Goal: Task Accomplishment & Management: Use online tool/utility

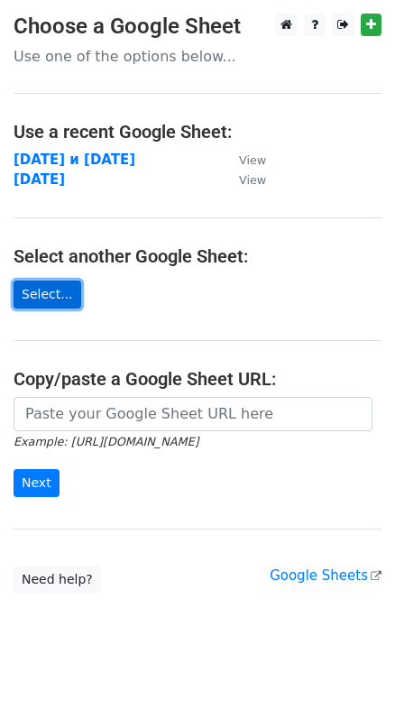
click at [42, 295] on link "Select..." at bounding box center [48, 294] width 68 height 28
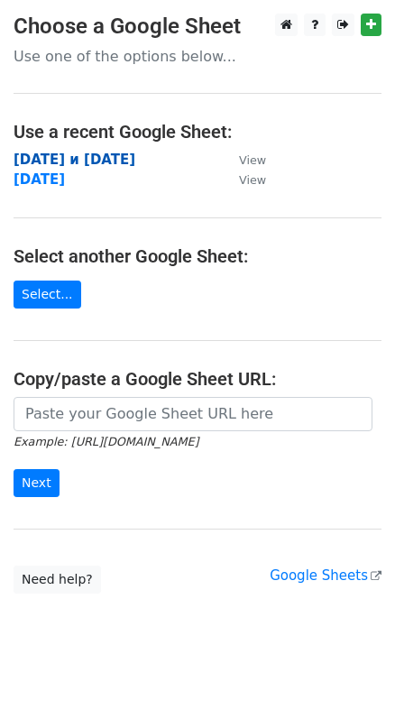
click at [32, 161] on strong "23.03.03 и 13.03.02" at bounding box center [75, 159] width 122 height 16
click at [45, 51] on p "Use one of the options below..." at bounding box center [198, 56] width 368 height 19
click at [45, 72] on main "Choose a Google Sheet Use one of the options below... Use a recent Google Sheet…" at bounding box center [197, 304] width 395 height 580
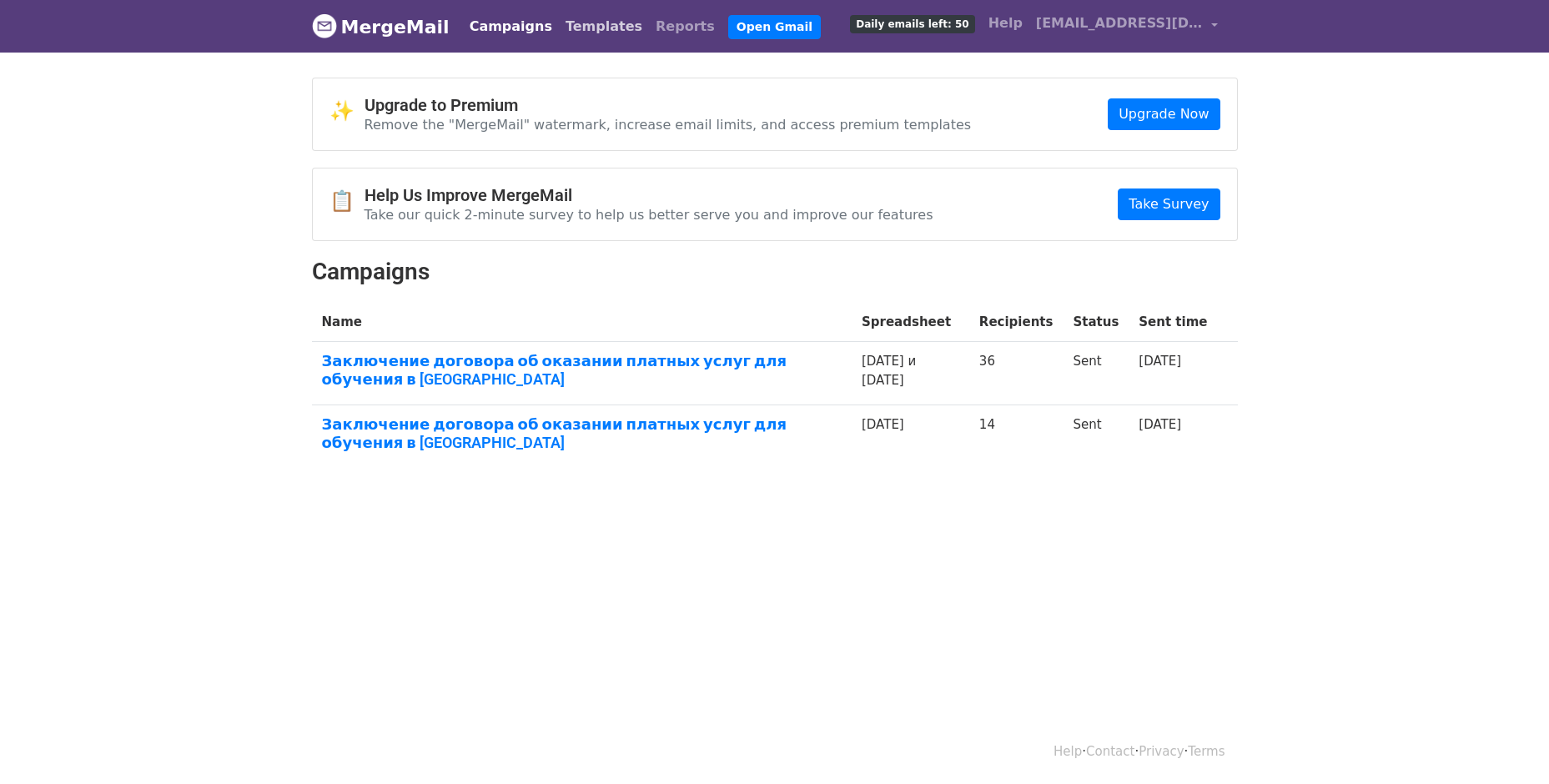
click at [559, 37] on link "Templates" at bounding box center [603, 27] width 90 height 33
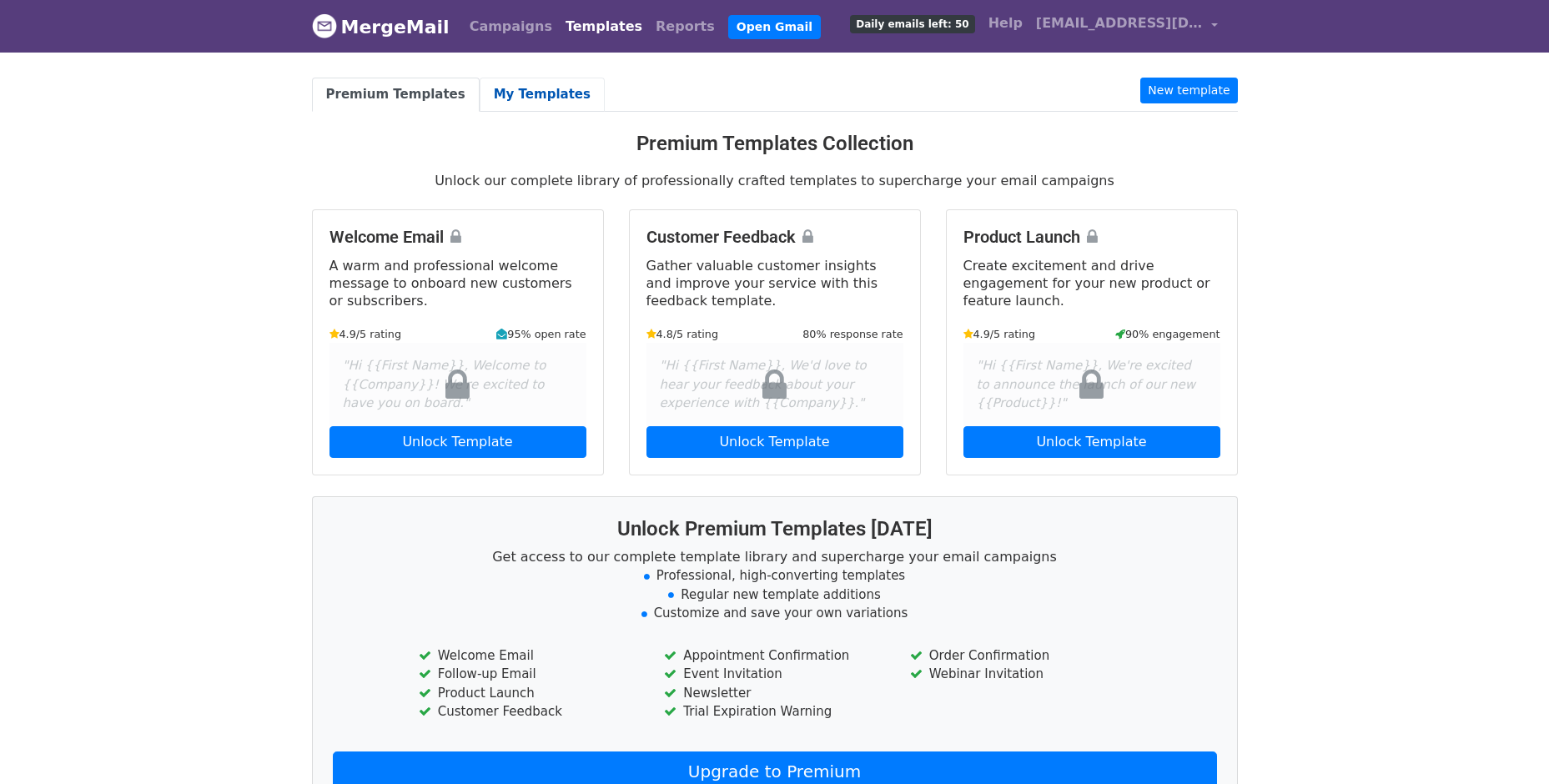
click at [491, 105] on link "My Templates" at bounding box center [542, 94] width 125 height 34
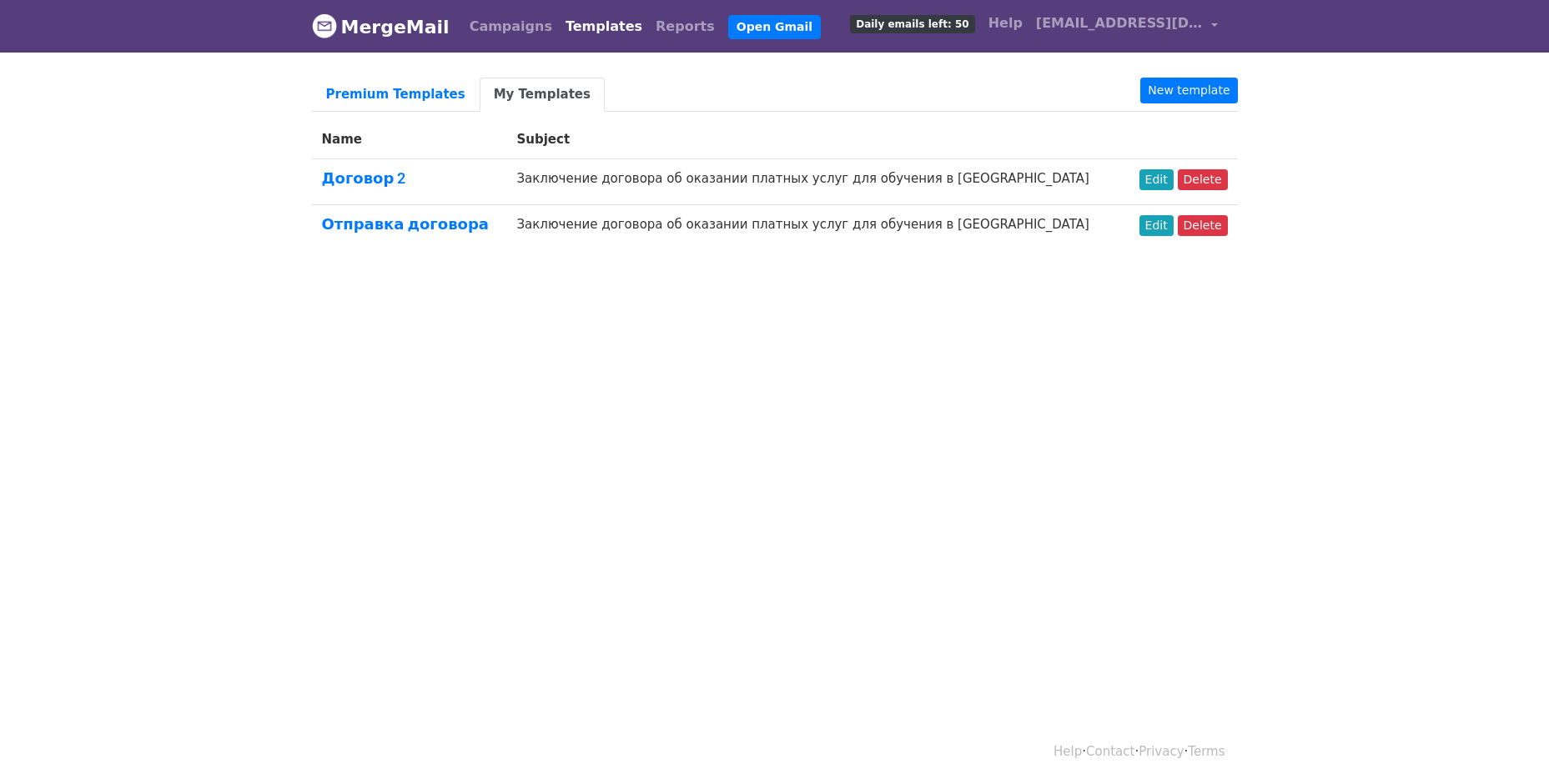
click at [629, 176] on td "Заключение договора об оказании платных услуг для обучения в [GEOGRAPHIC_DATA]" at bounding box center [815, 182] width 618 height 46
click at [363, 169] on link "Договор 2" at bounding box center [363, 178] width 84 height 18
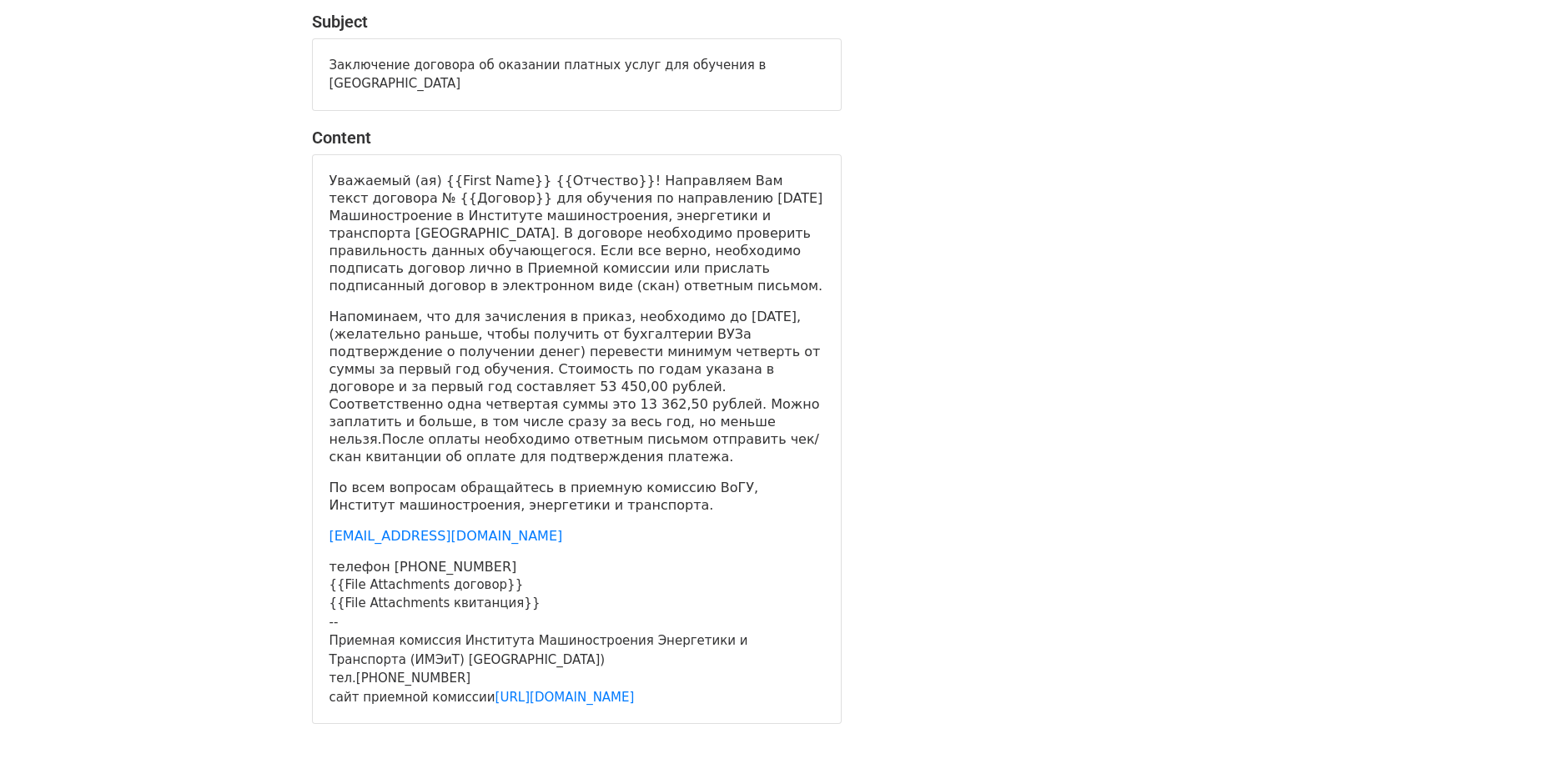
scroll to position [83, 0]
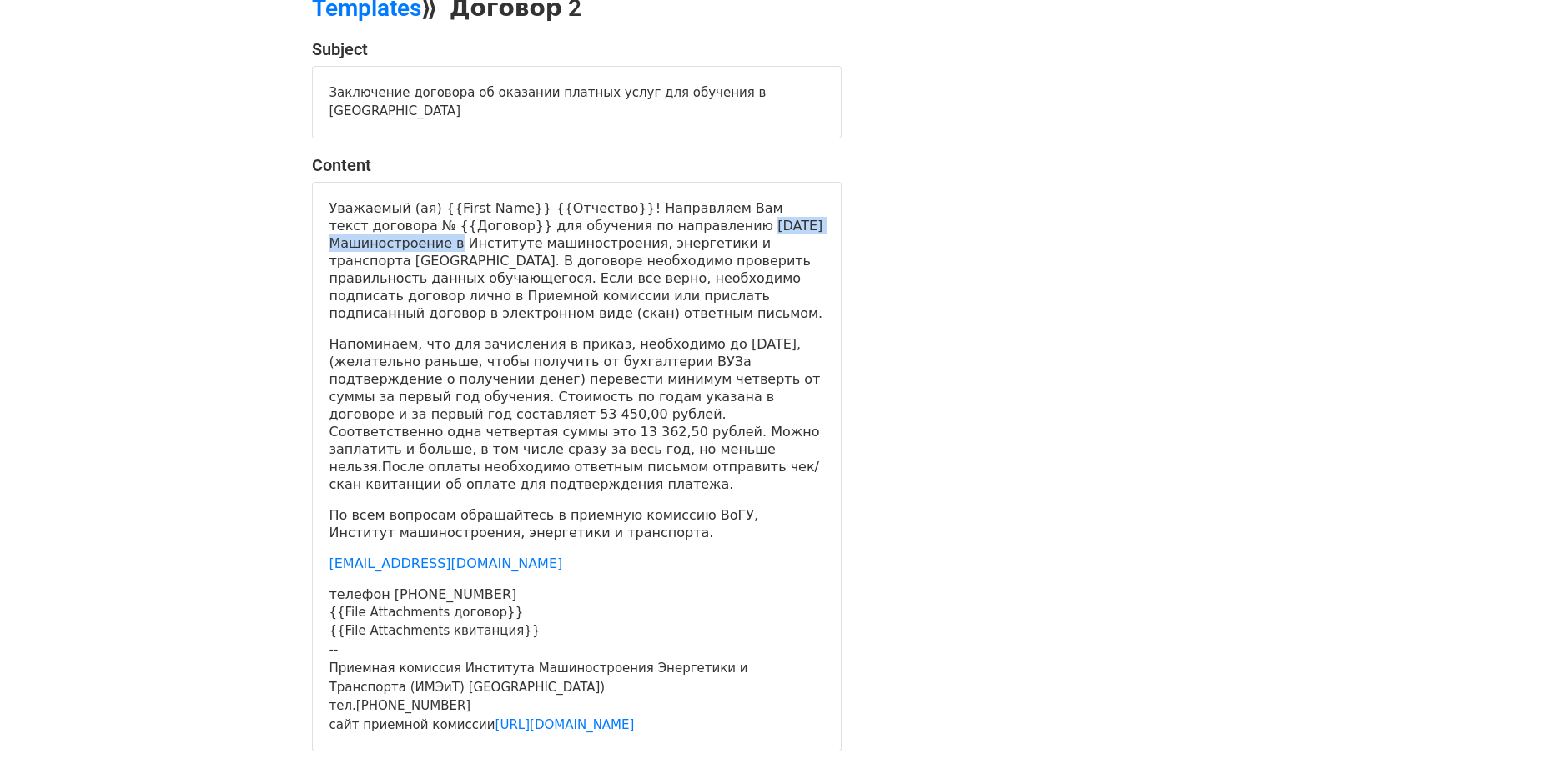
drag, startPoint x: 617, startPoint y: 225, endPoint x: 775, endPoint y: 232, distance: 158.2
click at [775, 232] on p "Уважаемый (ая) {{First Name}} {{Отчество}}! Направляем Вам текст договора № {{Д…" at bounding box center [576, 261] width 495 height 123
click at [739, 245] on p "Уважаемый (ая) {{First Name}} {{Отчество}}! Направляем Вам текст договора № {{Д…" at bounding box center [576, 261] width 495 height 123
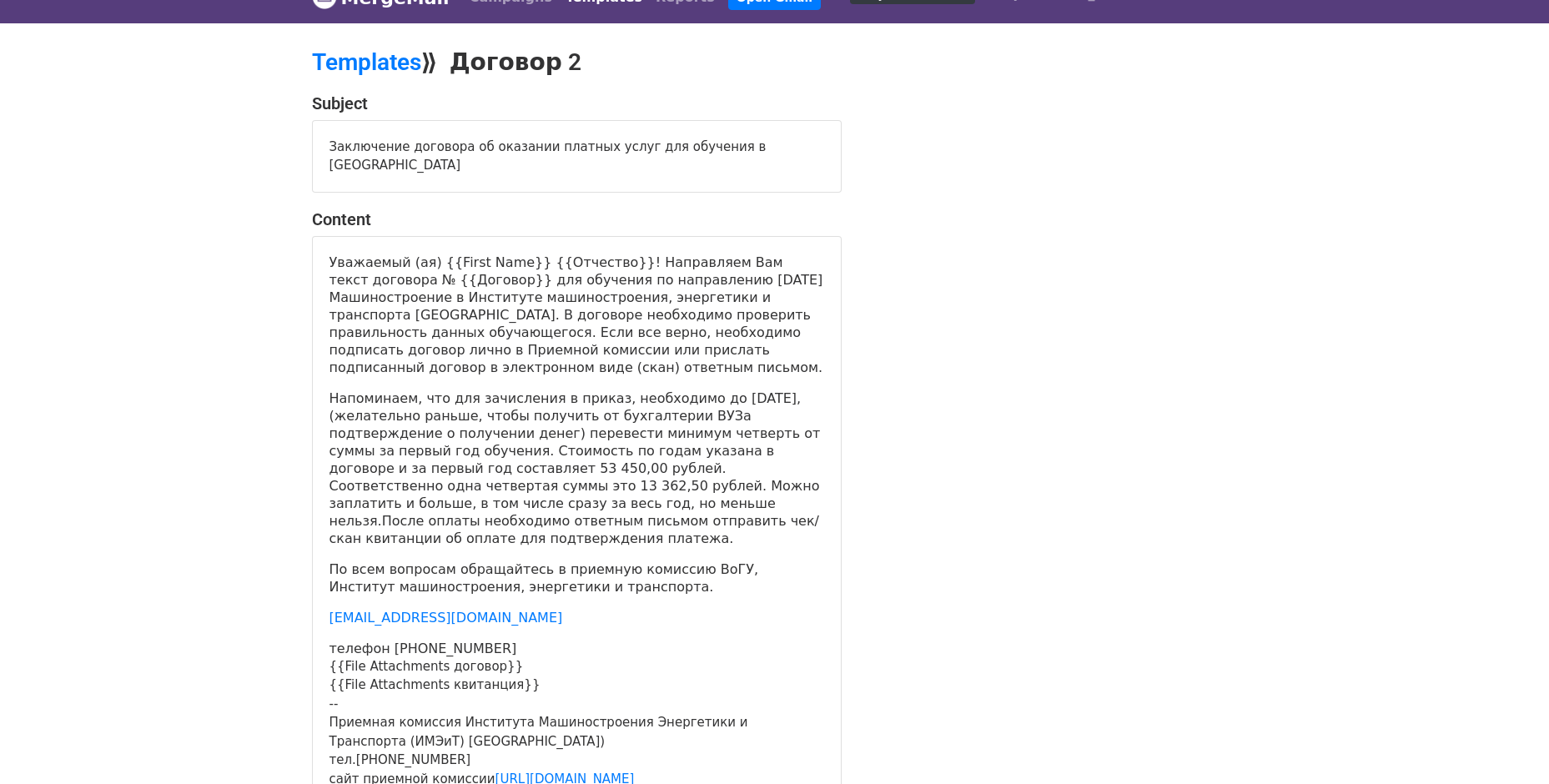
scroll to position [0, 0]
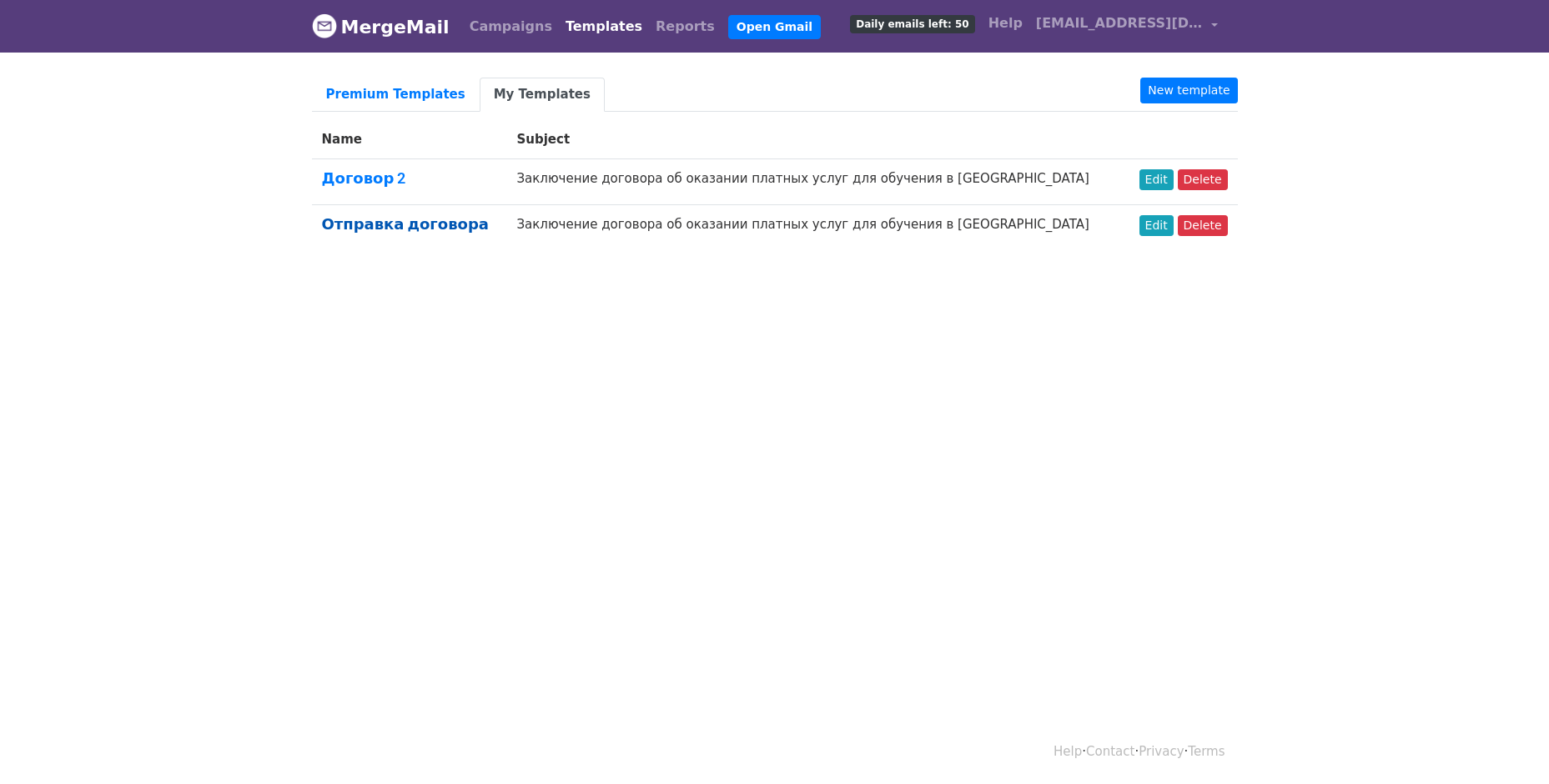
click at [455, 223] on link "Отправка договора" at bounding box center [405, 224] width 166 height 18
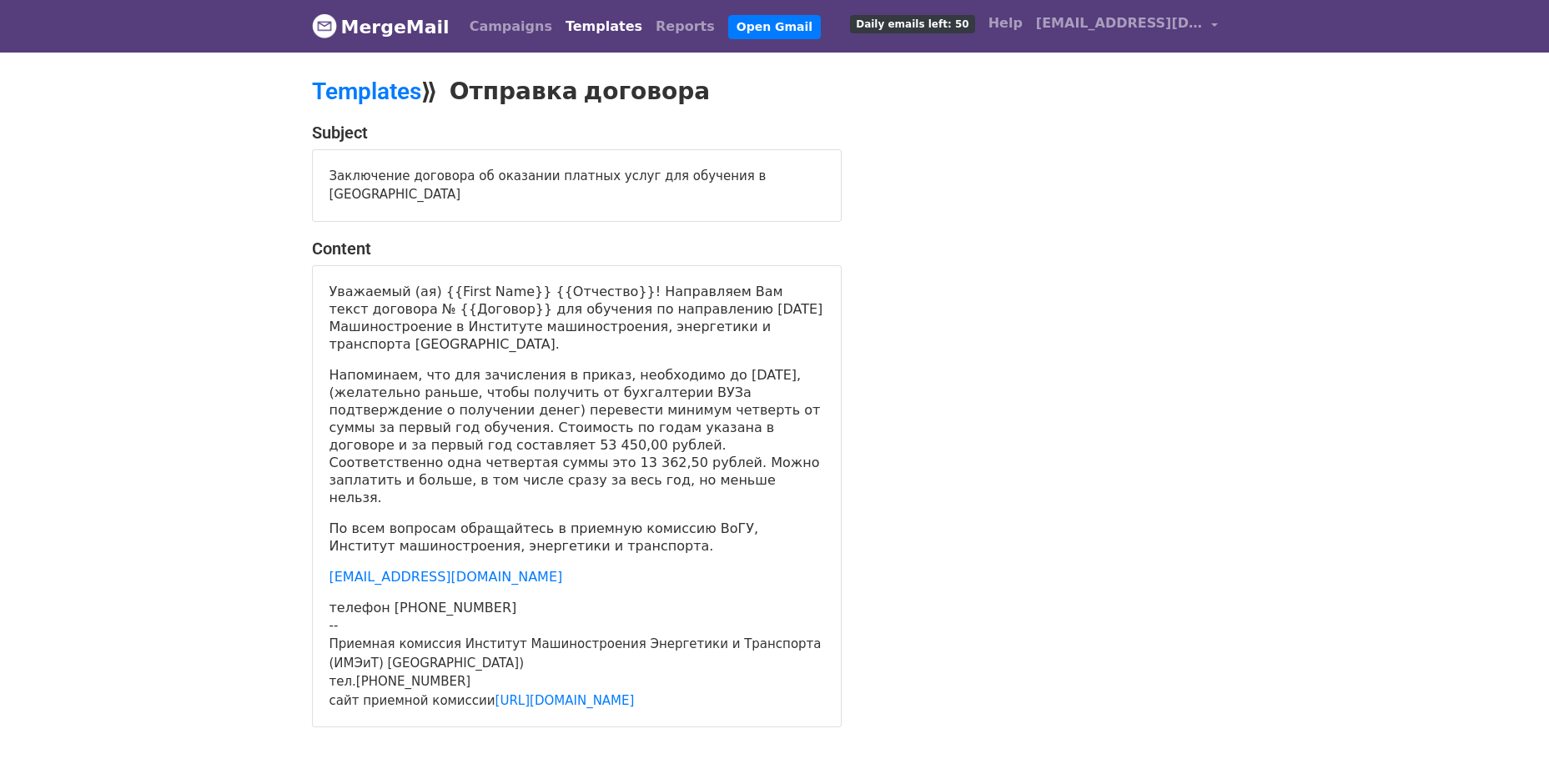
click at [454, 186] on div "Заключение договора об оказании платных услуг для обучения в Вологодском госуда…" at bounding box center [576, 185] width 528 height 71
click at [502, 348] on p "Уважаемый (ая) {{First Name}} {{Отчество}}! Направляем Вам текст договора № {{Д…" at bounding box center [576, 318] width 495 height 70
click at [497, 520] on p "По всем вопросам обращайтесь в приемную комиссию ВоГУ, Институт машиностроения,…" at bounding box center [576, 537] width 495 height 35
click at [530, 593] on div "Уважаемый (ая) {{First Name}} {{Отчество}}! Направляем Вам текст договора № {{Д…" at bounding box center [576, 496] width 495 height 428
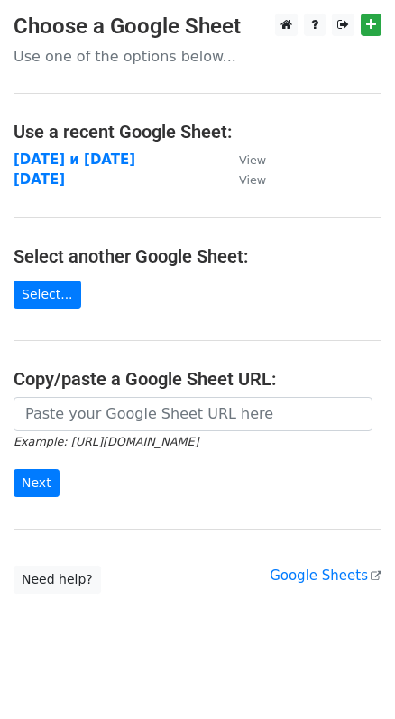
scroll to position [18, 0]
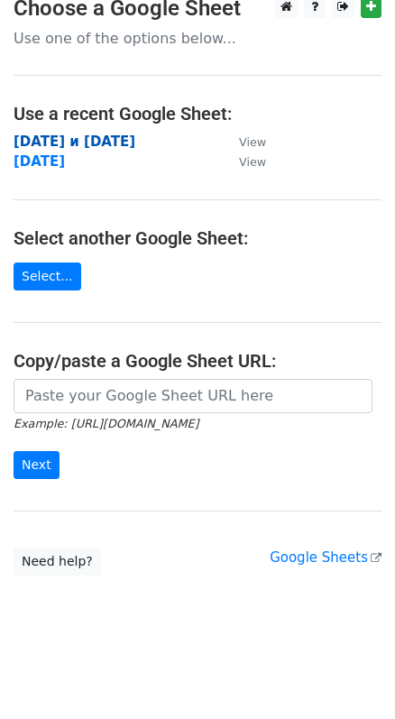
click at [69, 143] on strong "[DATE] и [DATE]" at bounding box center [75, 141] width 122 height 16
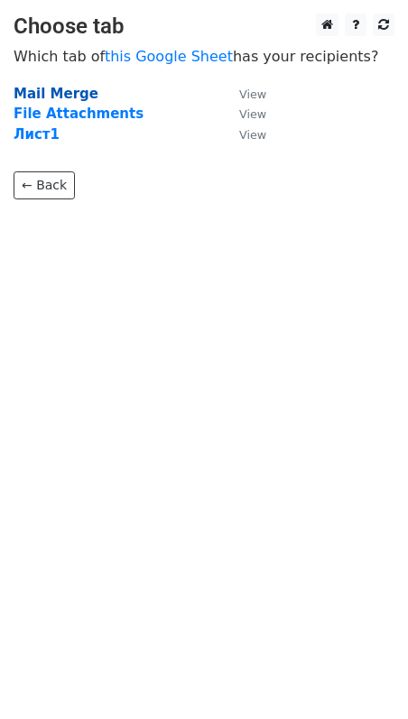
click at [42, 96] on strong "Mail Merge" at bounding box center [56, 94] width 85 height 16
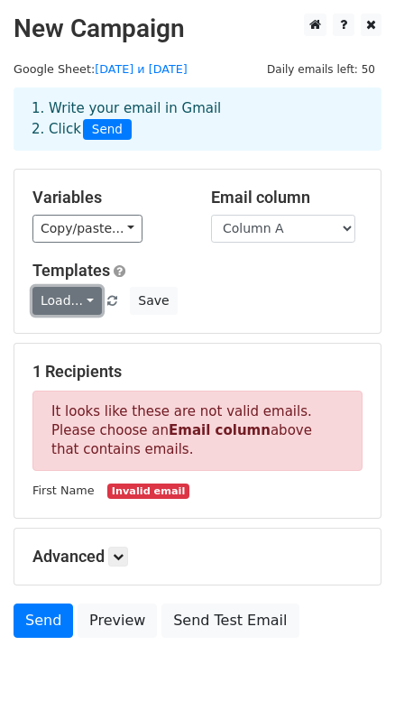
click at [72, 307] on link "Load..." at bounding box center [66, 301] width 69 height 28
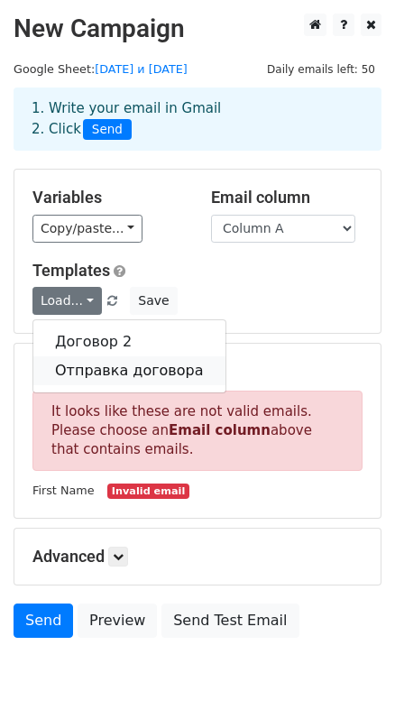
click at [90, 363] on link "Отправка договора" at bounding box center [129, 370] width 192 height 29
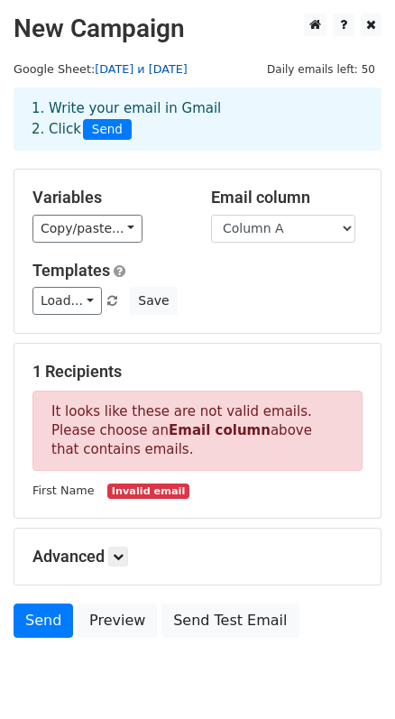
click at [109, 67] on link "23.03.03 и 13.03.02" at bounding box center [141, 69] width 93 height 14
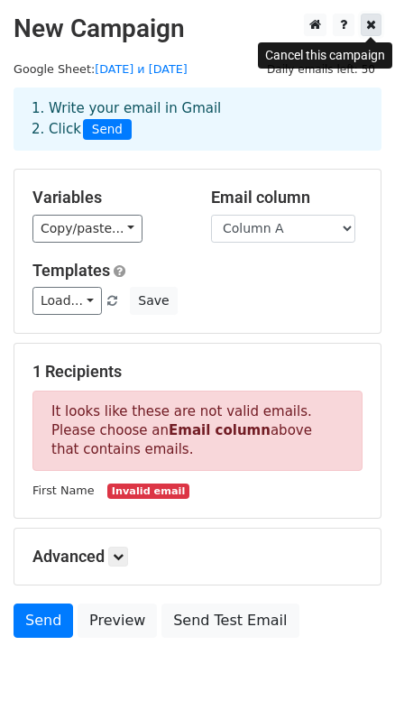
click at [368, 24] on icon at bounding box center [371, 24] width 10 height 13
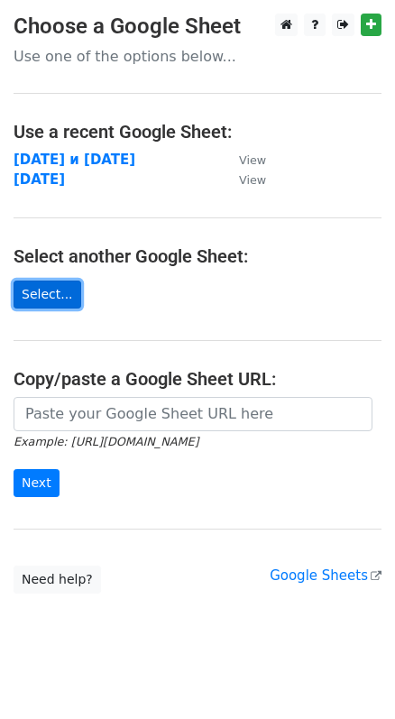
click at [61, 298] on link "Select..." at bounding box center [48, 294] width 68 height 28
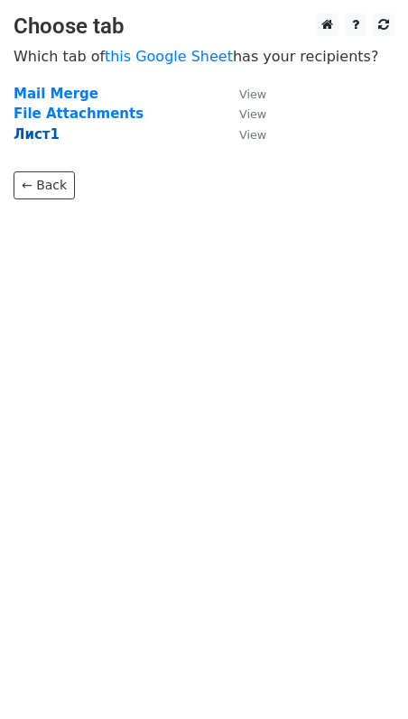
click at [32, 135] on strong "Лист1" at bounding box center [37, 134] width 46 height 16
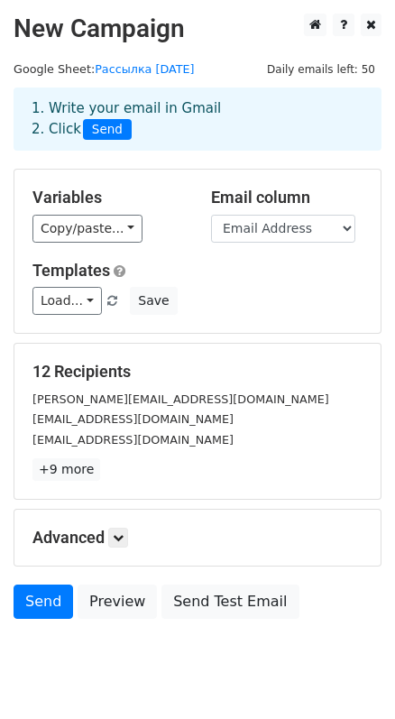
scroll to position [53, 0]
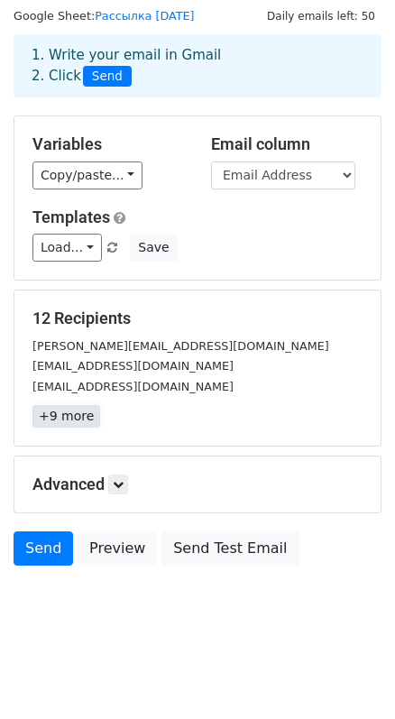
click at [60, 420] on link "+9 more" at bounding box center [66, 416] width 68 height 23
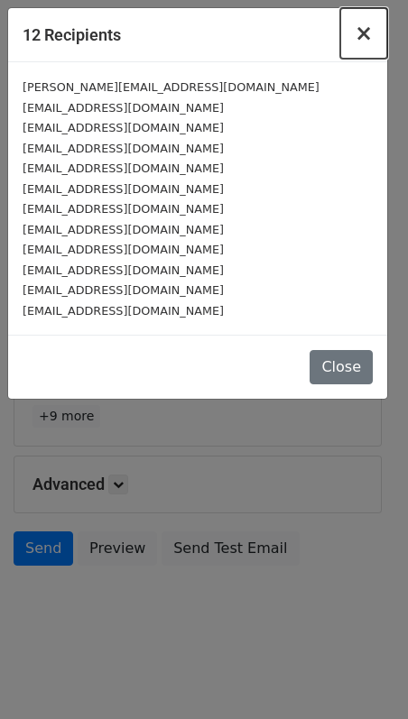
click at [355, 36] on button "×" at bounding box center [363, 33] width 47 height 50
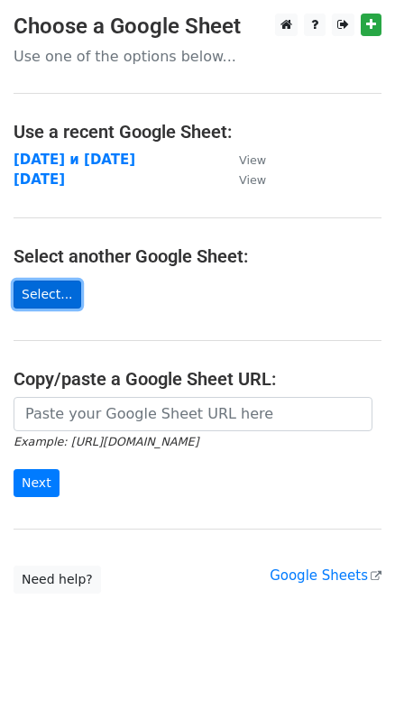
click at [59, 289] on link "Select..." at bounding box center [48, 294] width 68 height 28
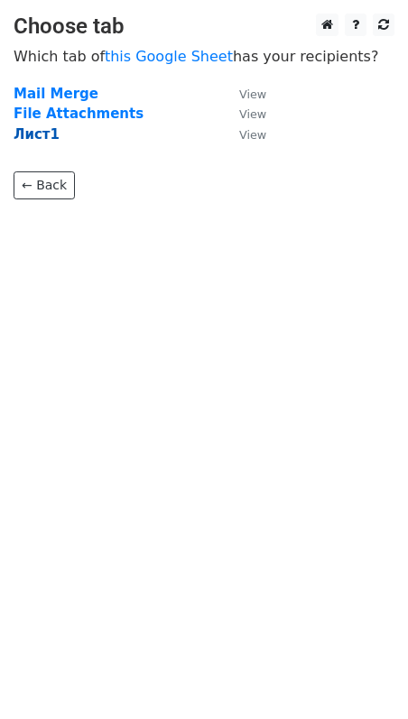
click at [40, 135] on strong "Лист1" at bounding box center [37, 134] width 46 height 16
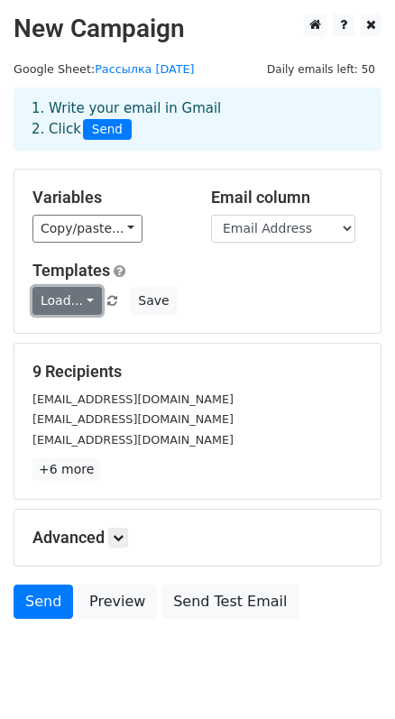
click at [72, 297] on link "Load..." at bounding box center [66, 301] width 69 height 28
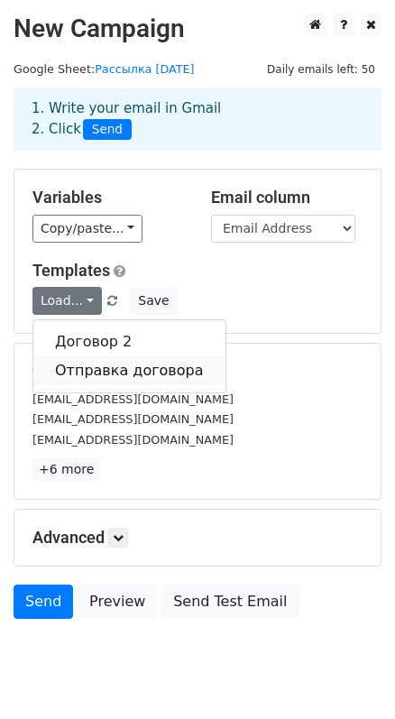
click at [95, 370] on link "Отправка договора" at bounding box center [129, 370] width 192 height 29
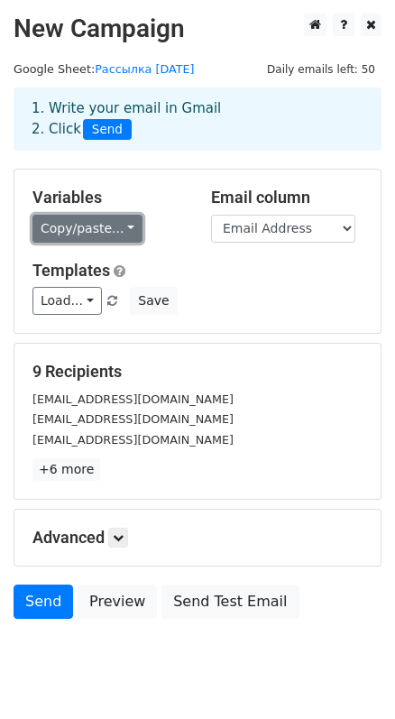
click at [123, 236] on link "Copy/paste..." at bounding box center [87, 229] width 110 height 28
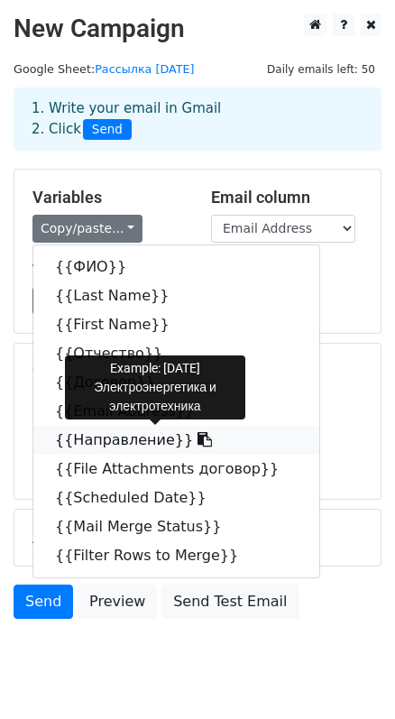
click at [121, 440] on link "{{Направление}}" at bounding box center [176, 440] width 286 height 29
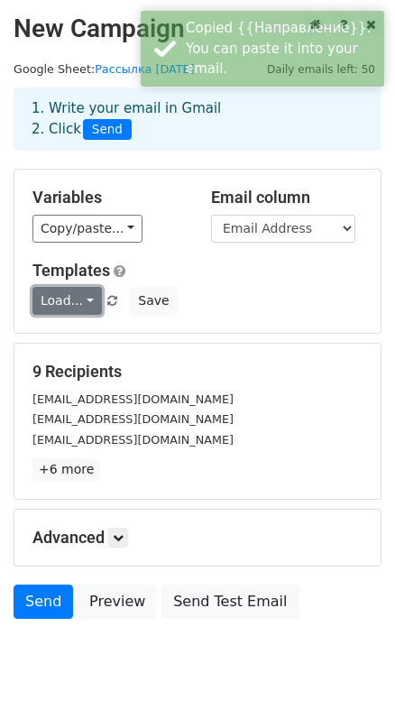
click at [78, 309] on link "Load..." at bounding box center [66, 301] width 69 height 28
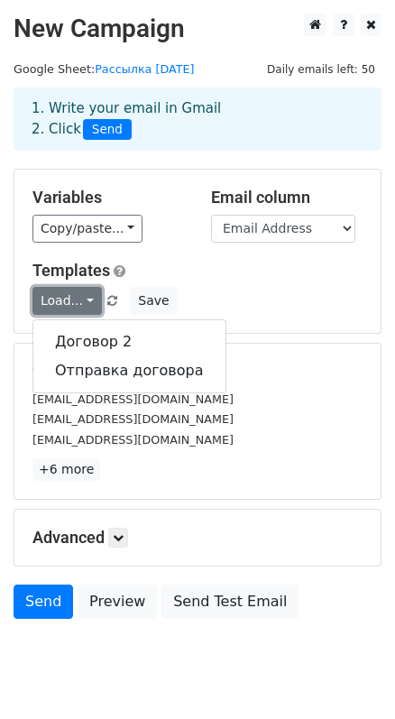
click at [81, 300] on link "Load..." at bounding box center [66, 301] width 69 height 28
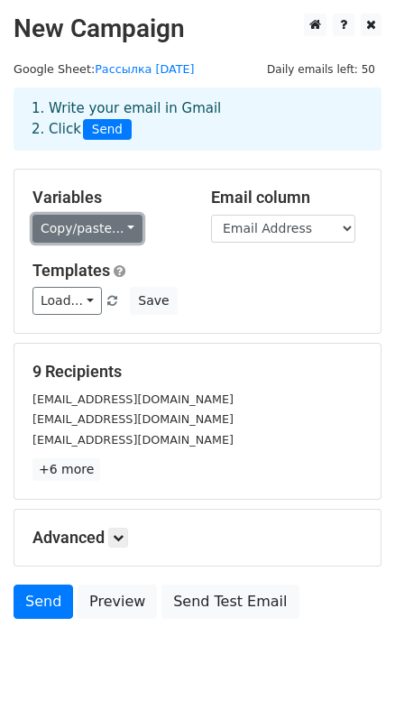
click at [90, 228] on link "Copy/paste..." at bounding box center [87, 229] width 110 height 28
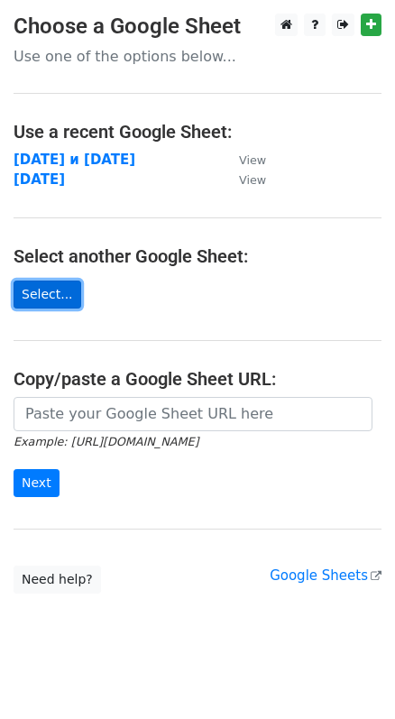
click at [41, 293] on link "Select..." at bounding box center [48, 294] width 68 height 28
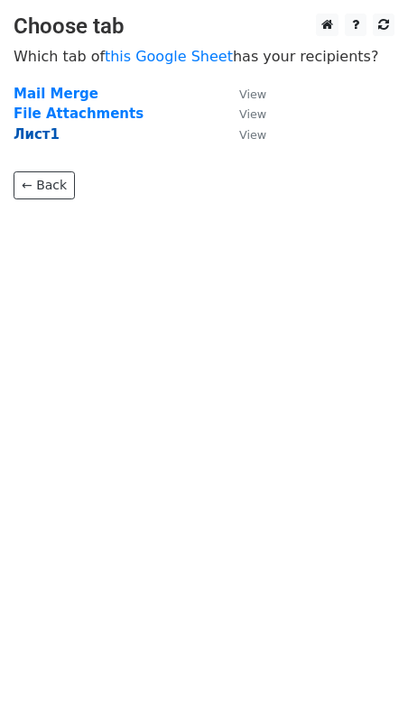
click at [40, 136] on strong "Лист1" at bounding box center [37, 134] width 46 height 16
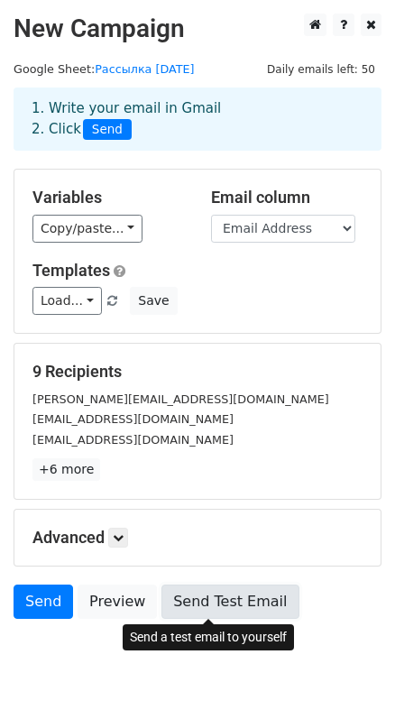
click at [228, 609] on link "Send Test Email" at bounding box center [229, 601] width 137 height 34
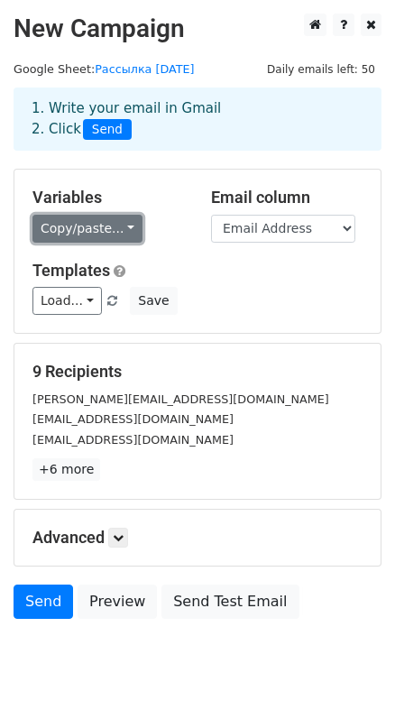
click at [116, 225] on link "Copy/paste..." at bounding box center [87, 229] width 110 height 28
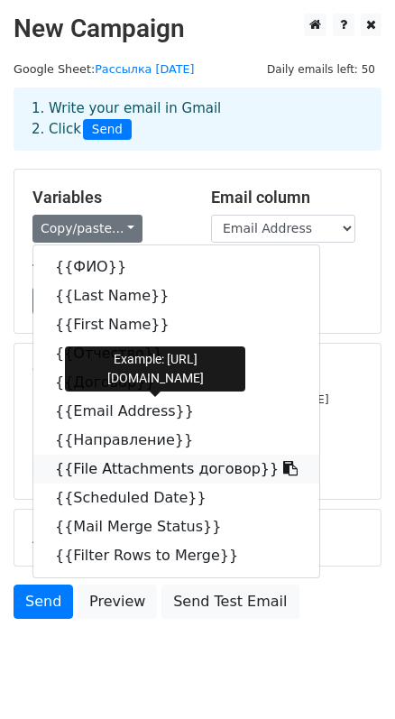
click at [142, 464] on link "{{File Attachments договор}}" at bounding box center [176, 468] width 286 height 29
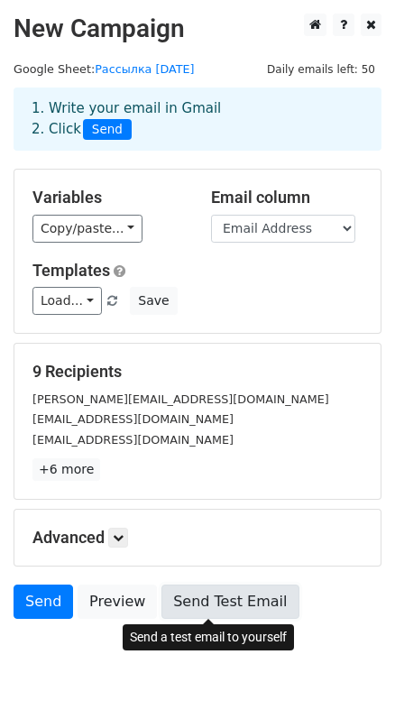
click at [250, 600] on link "Send Test Email" at bounding box center [229, 601] width 137 height 34
click at [182, 611] on link "Send Test Email" at bounding box center [229, 601] width 137 height 34
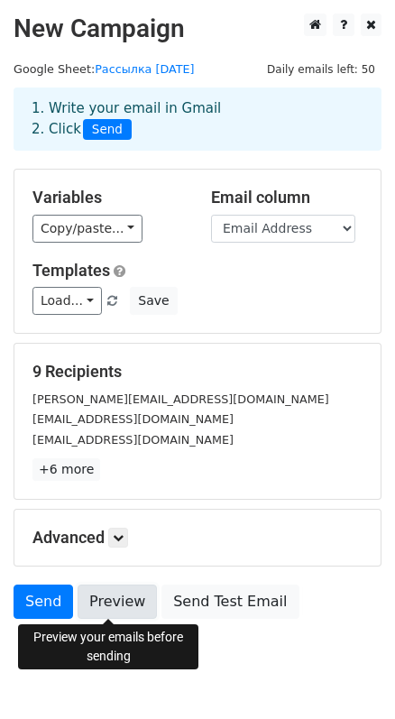
click at [100, 615] on link "Preview" at bounding box center [117, 601] width 79 height 34
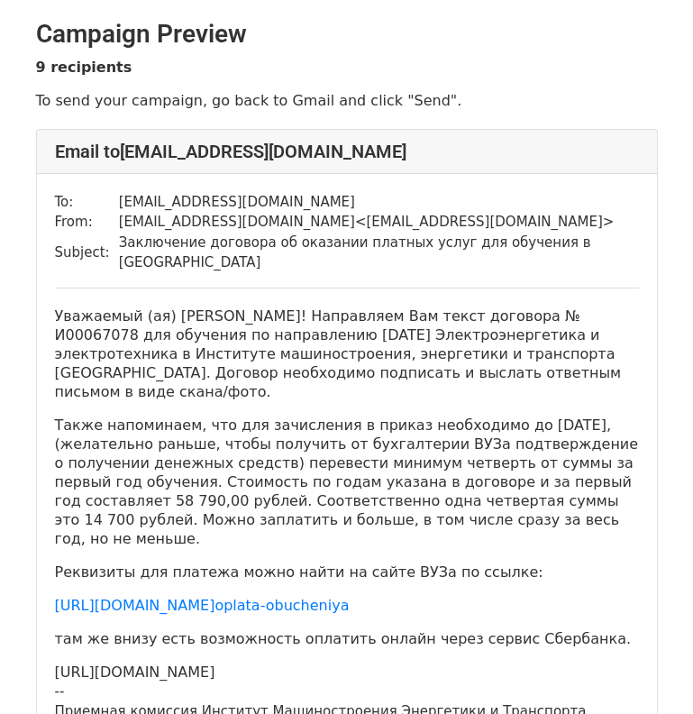
drag, startPoint x: 421, startPoint y: 601, endPoint x: 385, endPoint y: 318, distance: 284.5
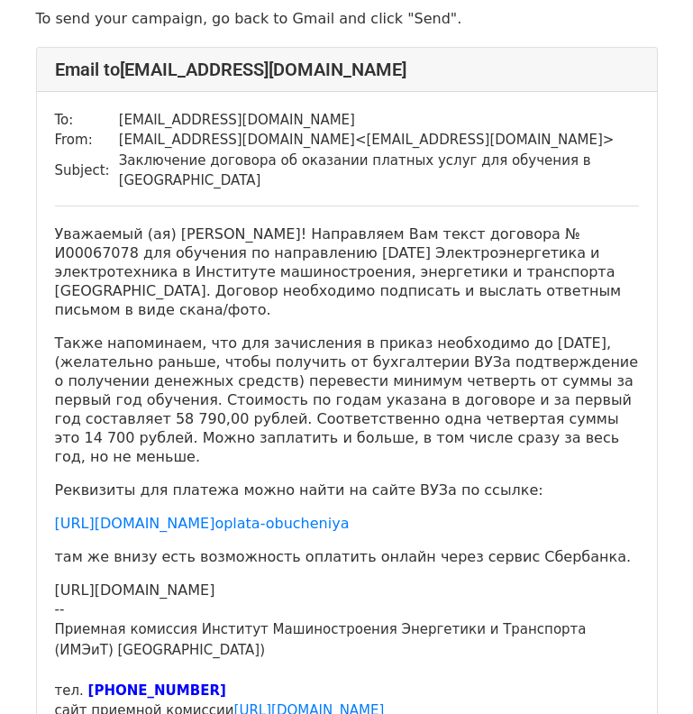
scroll to position [180, 0]
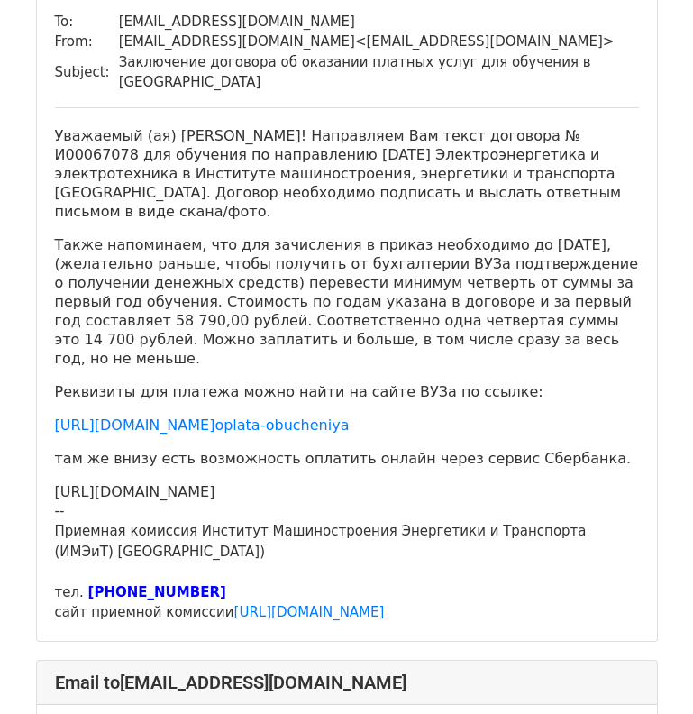
click at [226, 482] on p "[URL][DOMAIN_NAME]" at bounding box center [347, 491] width 584 height 19
click at [227, 482] on p "[URL][DOMAIN_NAME]" at bounding box center [347, 491] width 584 height 19
drag, startPoint x: 565, startPoint y: 473, endPoint x: 64, endPoint y: 469, distance: 501.4
click at [64, 482] on p "[URL][DOMAIN_NAME]" at bounding box center [347, 491] width 584 height 19
click at [79, 461] on div "Уважаемый (ая) [PERSON_NAME]! Направляем Вам текст договора № И00067078 для обу…" at bounding box center [347, 374] width 584 height 497
